Goal: Check status: Check status

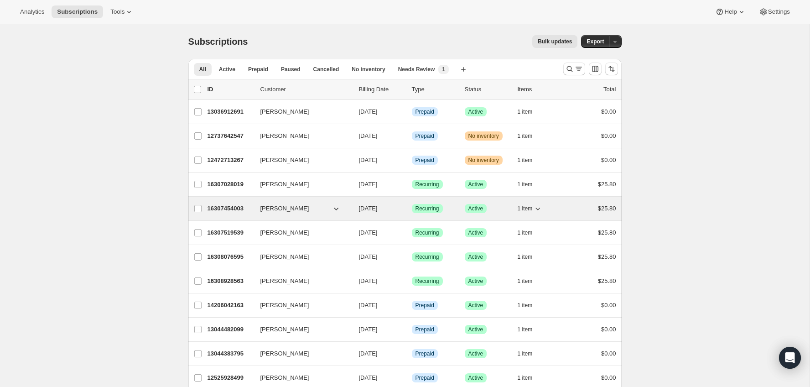
click at [234, 202] on div "16307454003 [PERSON_NAME] [DATE] Success Recurring Success Active 1 item $25.80" at bounding box center [412, 208] width 409 height 13
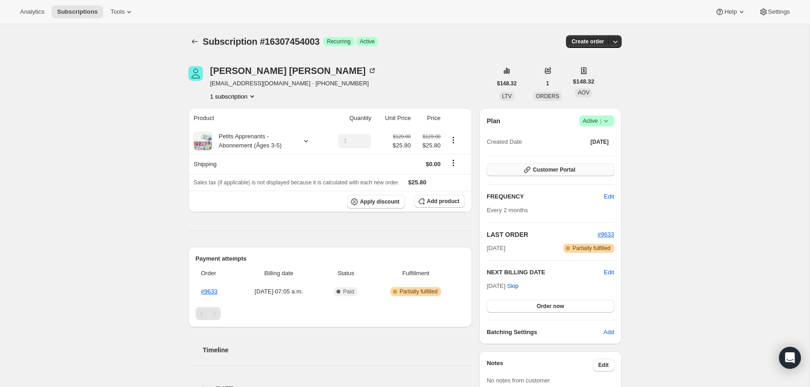
click at [536, 176] on button "Customer Portal" at bounding box center [550, 169] width 127 height 13
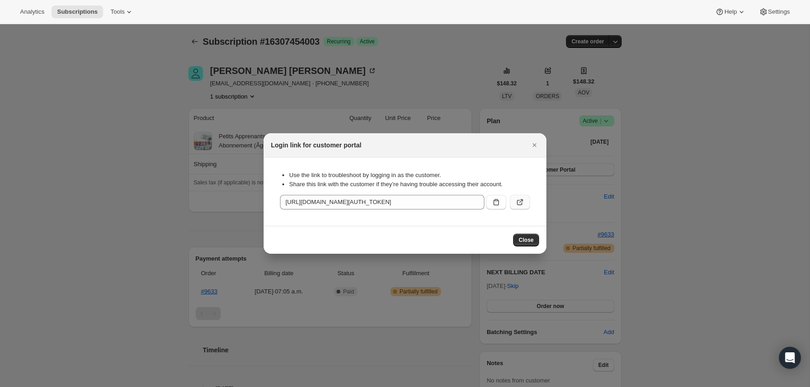
click at [519, 205] on icon ":rc2:" at bounding box center [519, 202] width 9 height 9
